Goal: Task Accomplishment & Management: Use online tool/utility

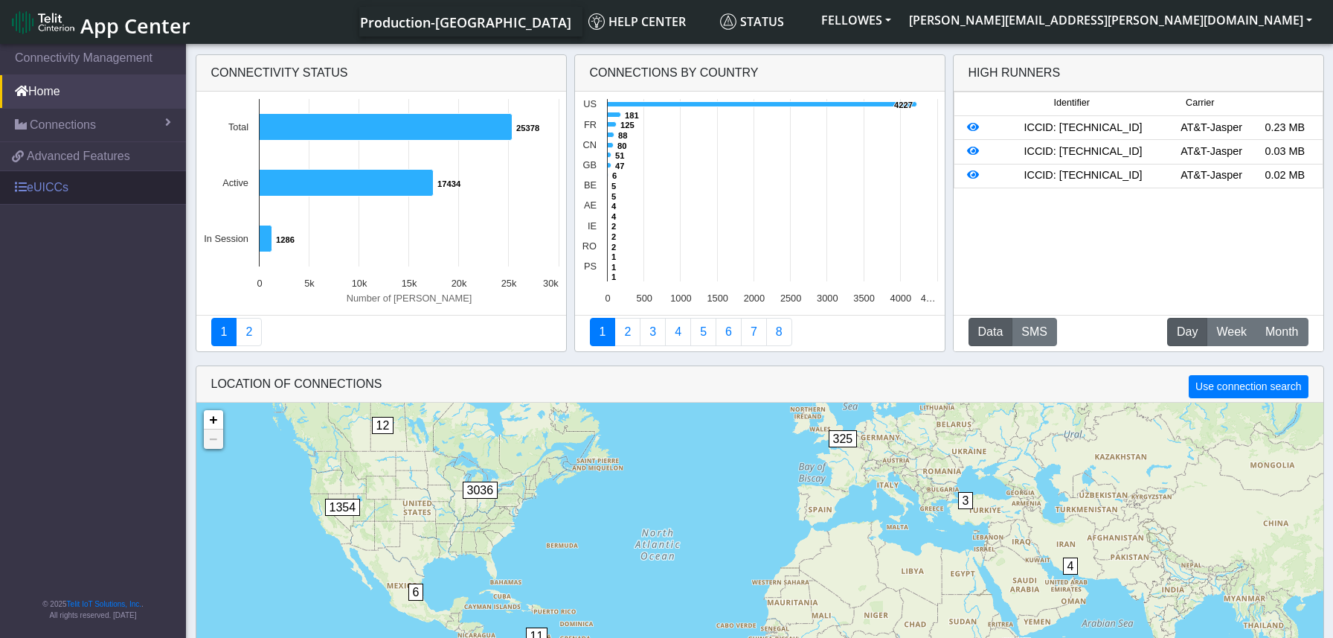
click at [45, 184] on link "eUICCs" at bounding box center [93, 187] width 186 height 33
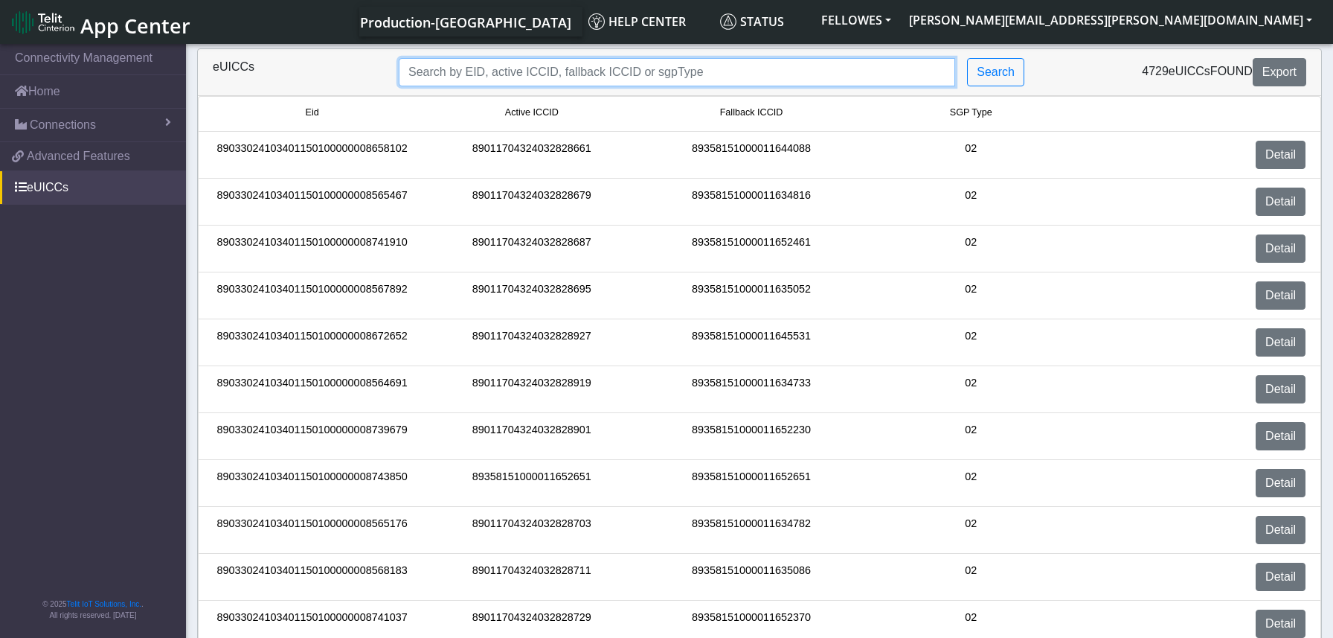
click at [504, 71] on input "Search..." at bounding box center [677, 72] width 556 height 28
paste input "89033024103401150100000000691686"
type input "89033024103401150100000000691686"
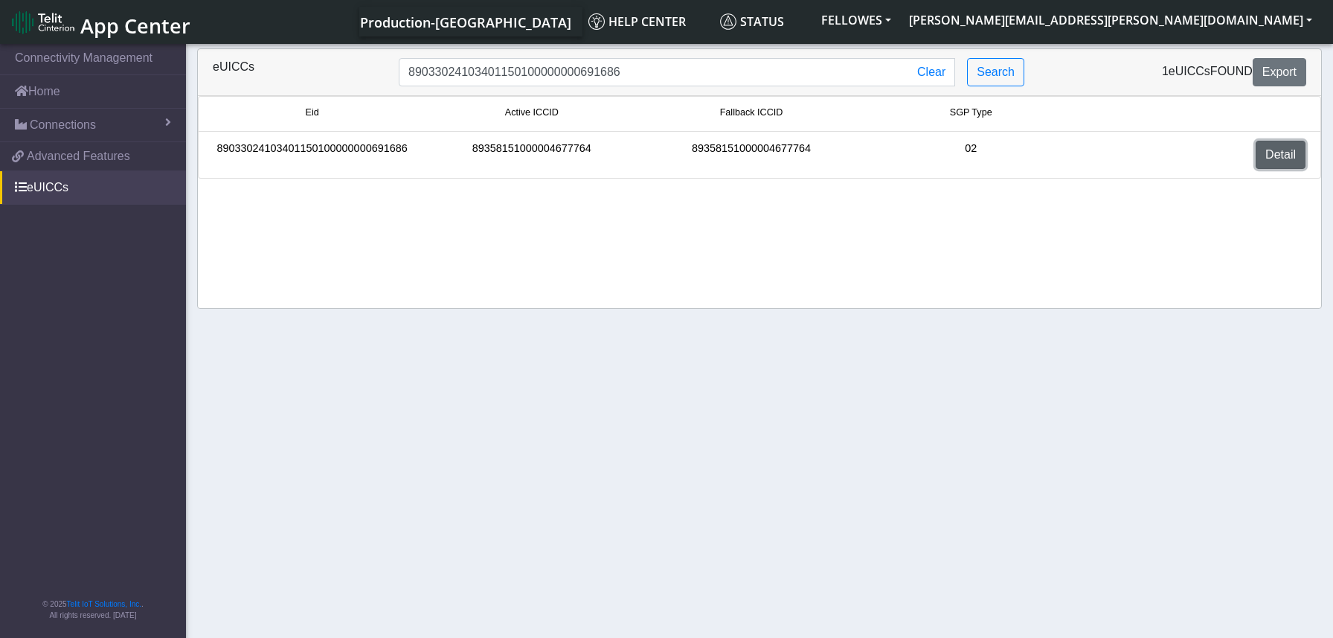
click at [1281, 155] on link "Detail" at bounding box center [1281, 155] width 50 height 28
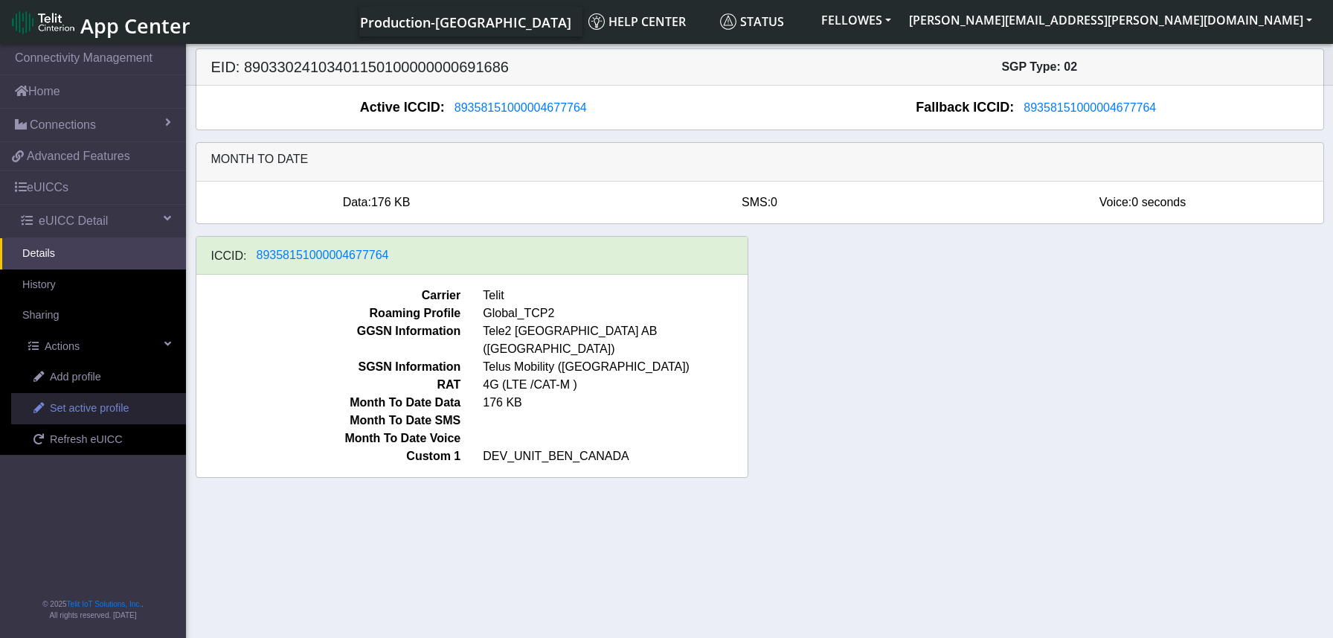
click at [112, 403] on span "Set active profile" at bounding box center [89, 408] width 79 height 16
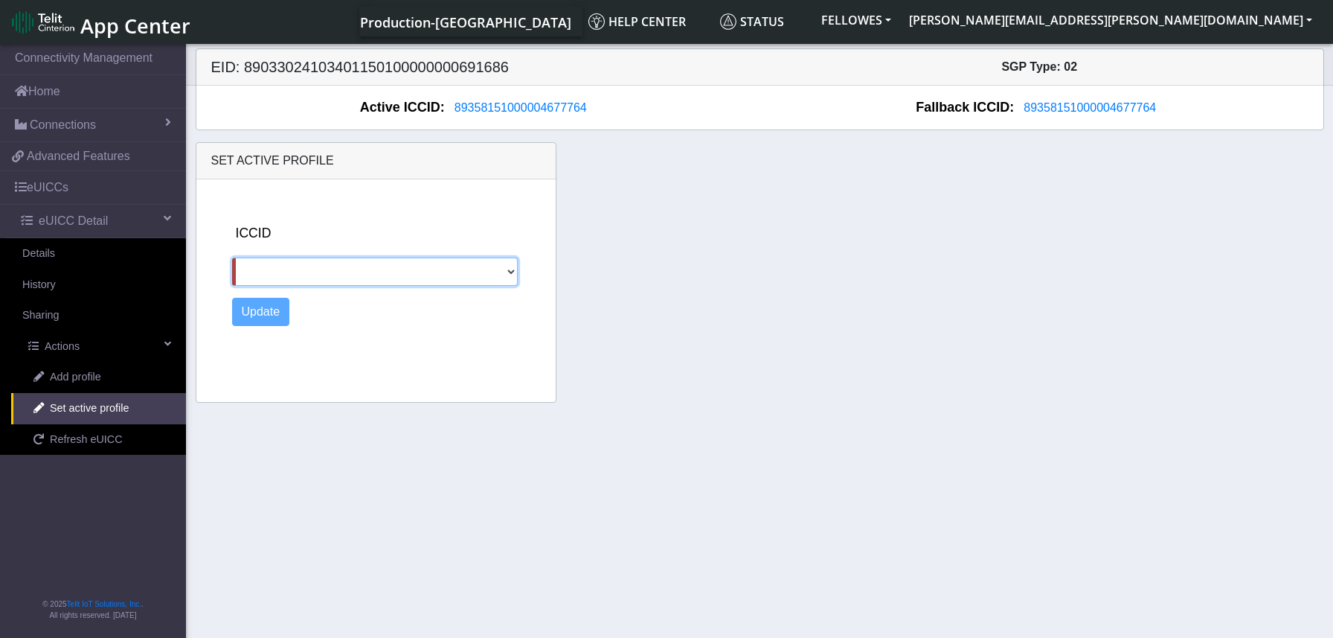
click at [358, 277] on select at bounding box center [375, 271] width 286 height 28
click at [510, 269] on select at bounding box center [375, 271] width 286 height 28
click at [666, 267] on div "Set active profile ICCID Update" at bounding box center [759, 272] width 1151 height 260
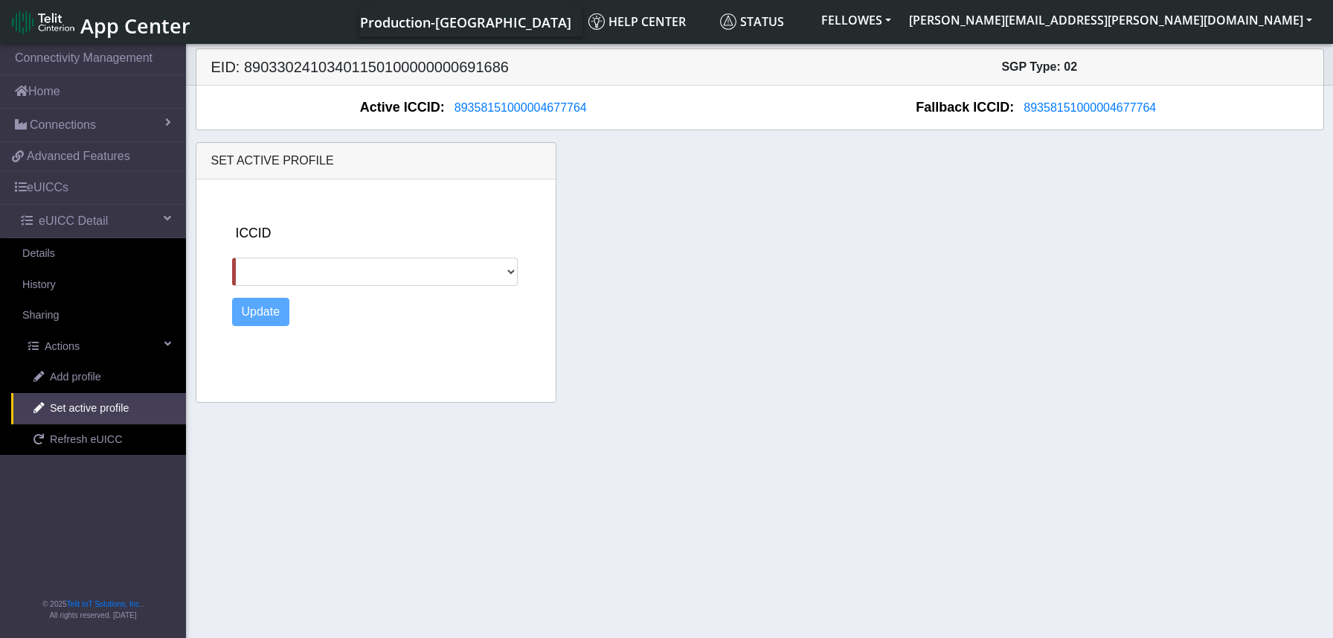
click at [460, 65] on h5 "EID: 89033024103401150100000000691686" at bounding box center [480, 67] width 560 height 18
copy h5 "89033024103401150100000000691686"
